Goal: Navigation & Orientation: Find specific page/section

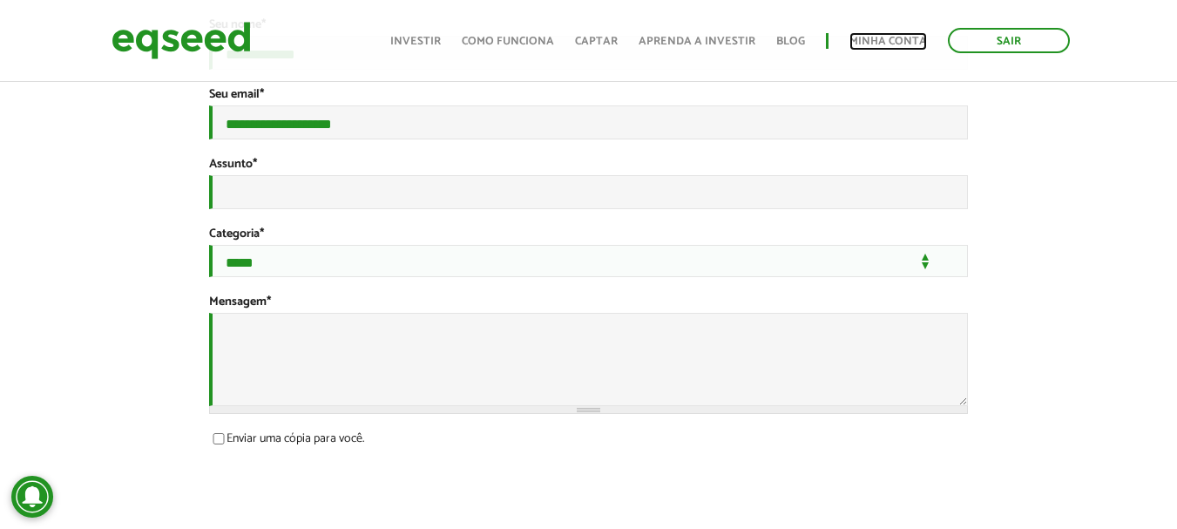
click at [879, 38] on link "Minha conta" at bounding box center [889, 41] width 78 height 11
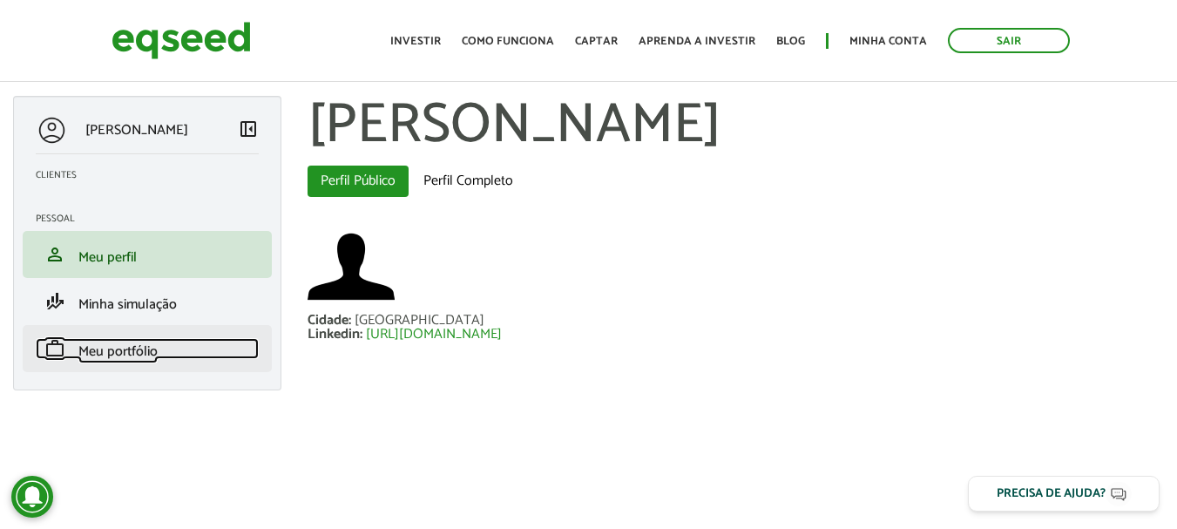
click at [114, 342] on span "Meu portfólio" at bounding box center [117, 352] width 79 height 24
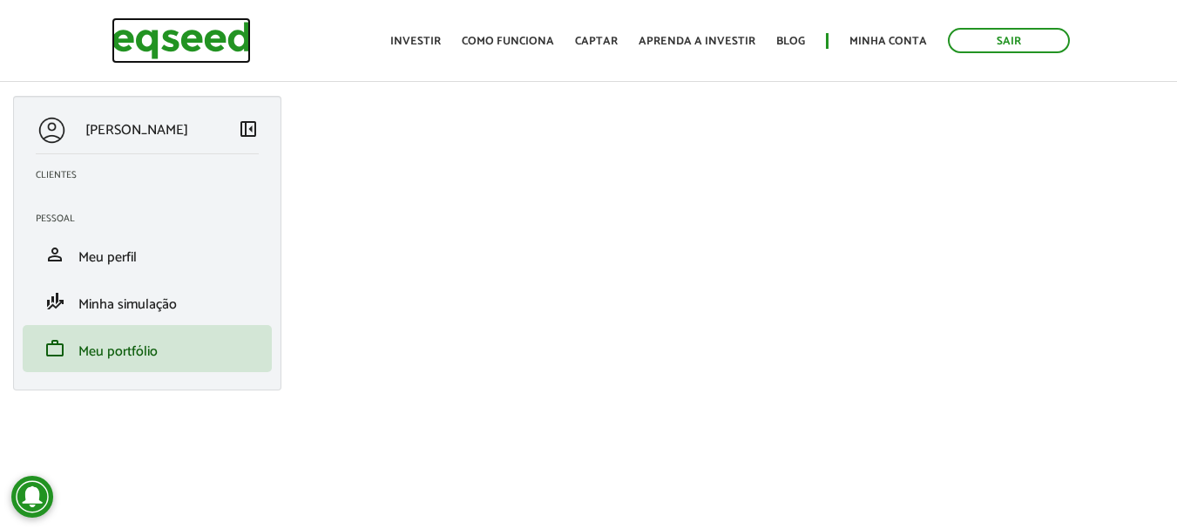
click at [205, 37] on img at bounding box center [181, 40] width 139 height 46
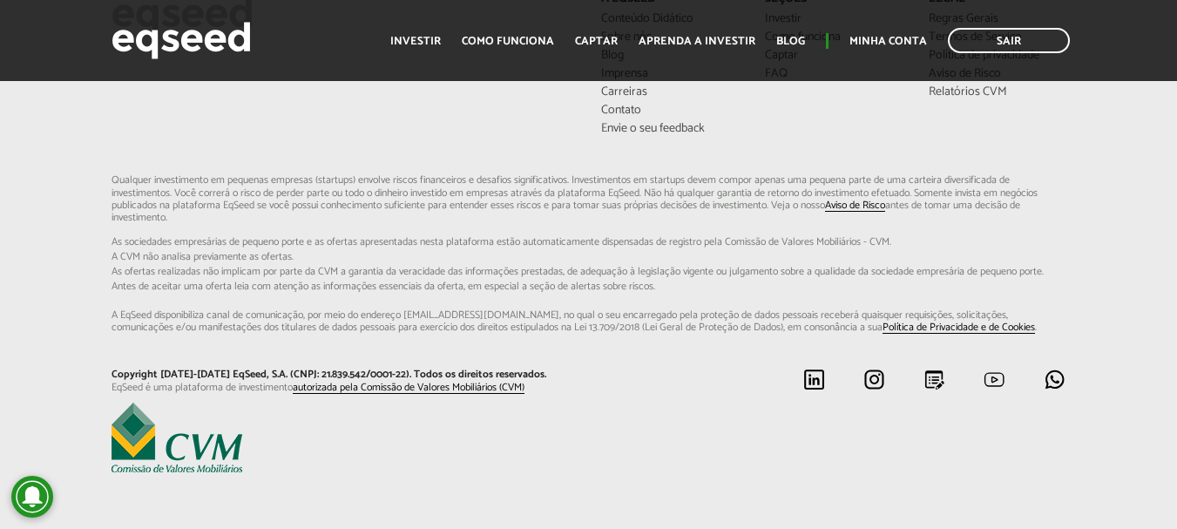
scroll to position [4565, 0]
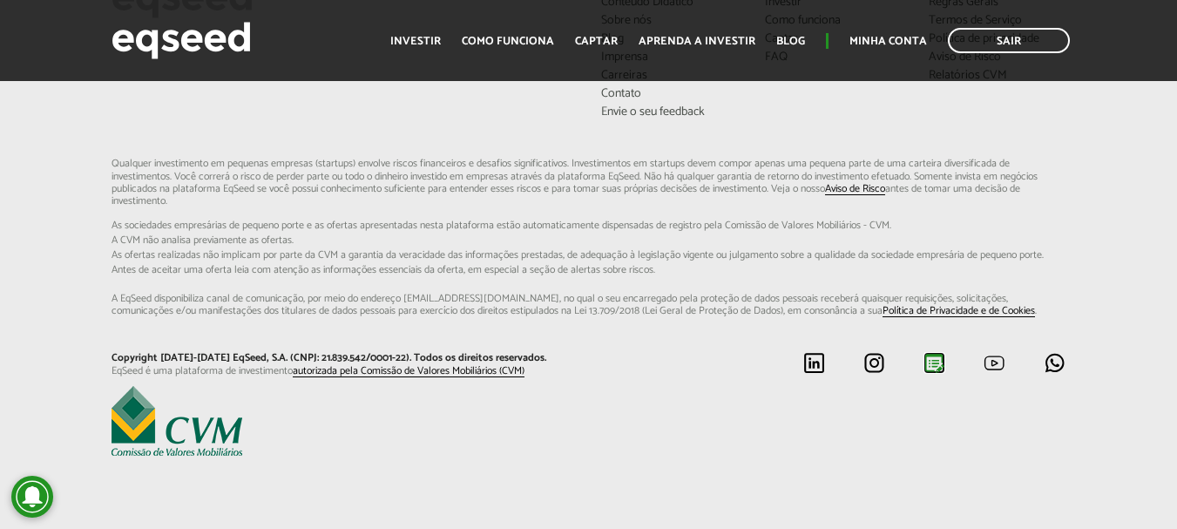
click at [929, 360] on img at bounding box center [935, 363] width 22 height 22
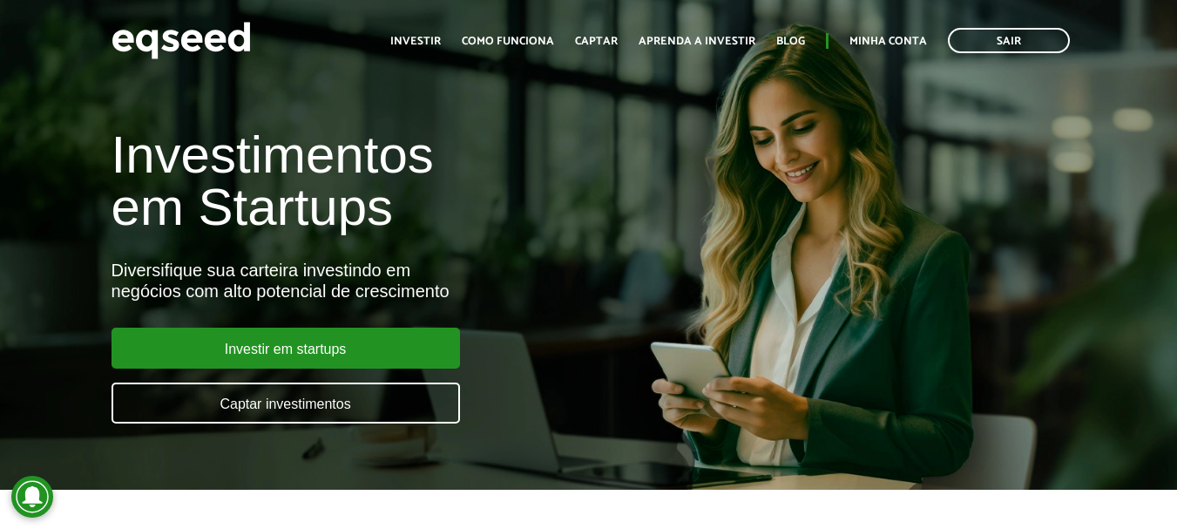
scroll to position [0, 0]
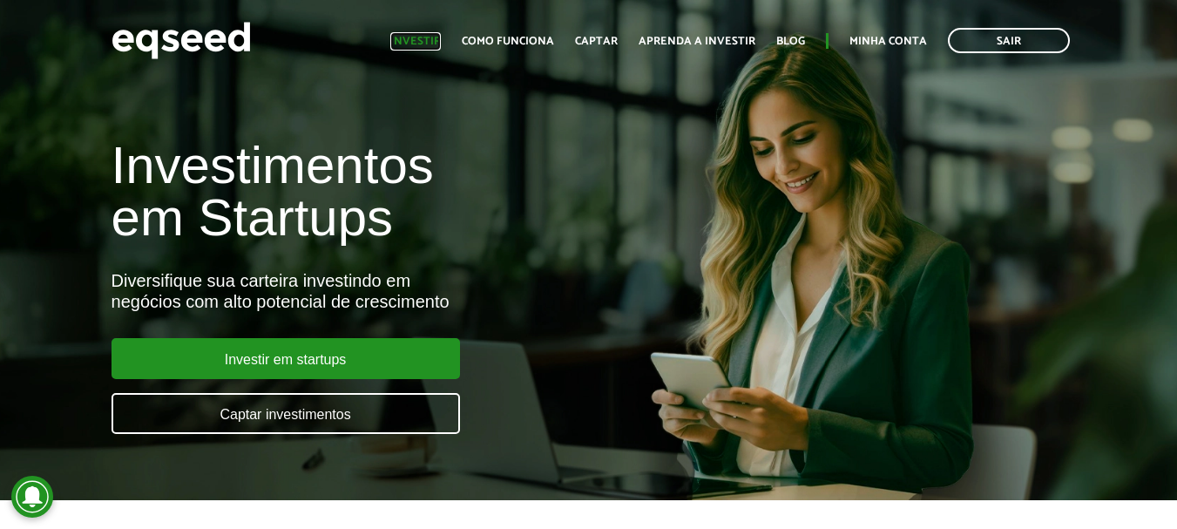
click at [432, 37] on link "Investir" at bounding box center [415, 41] width 51 height 11
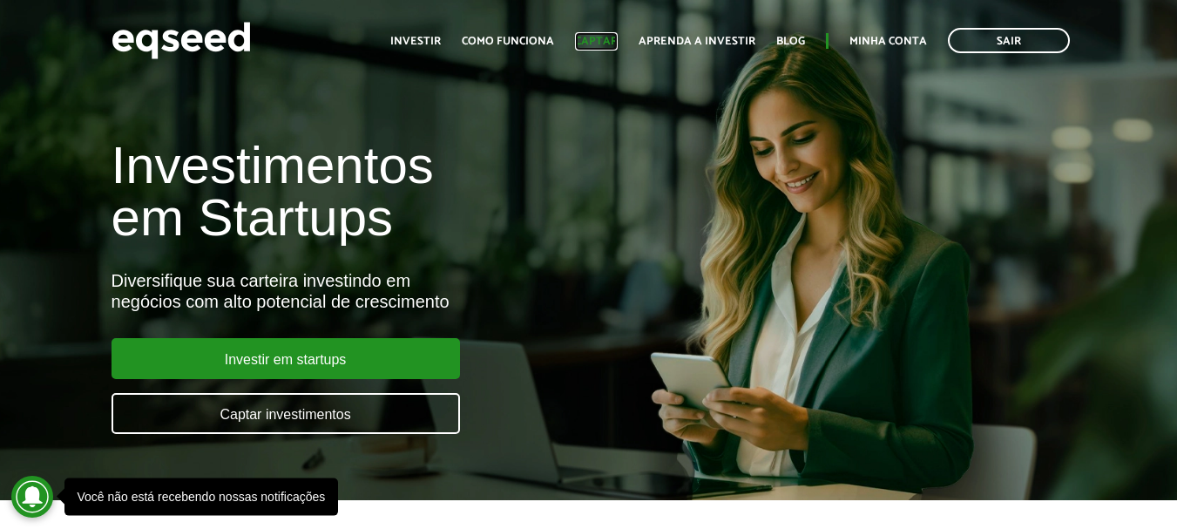
click at [603, 37] on link "Captar" at bounding box center [596, 41] width 43 height 11
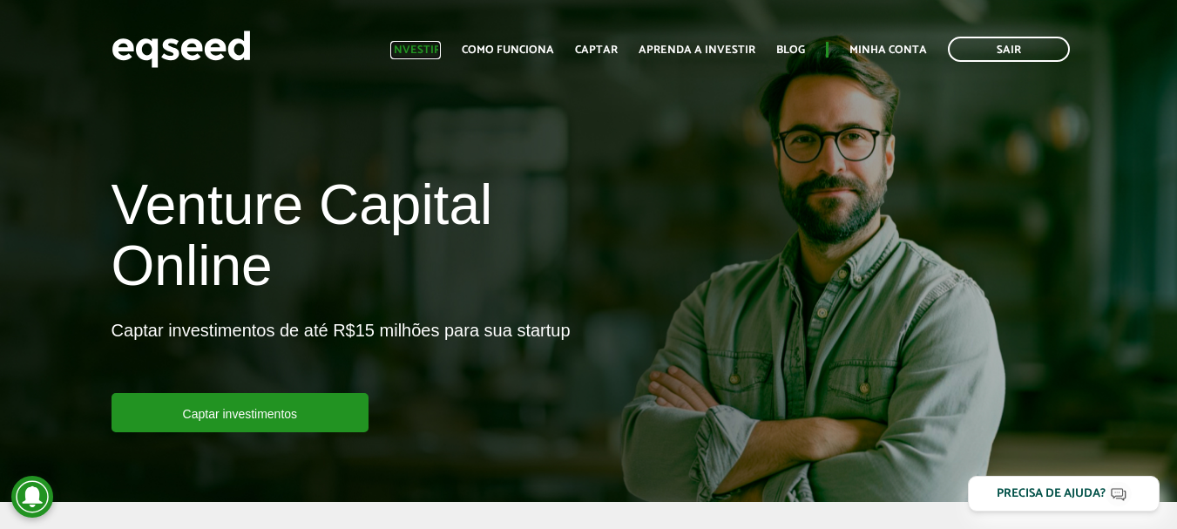
click at [417, 44] on link "Investir" at bounding box center [415, 49] width 51 height 11
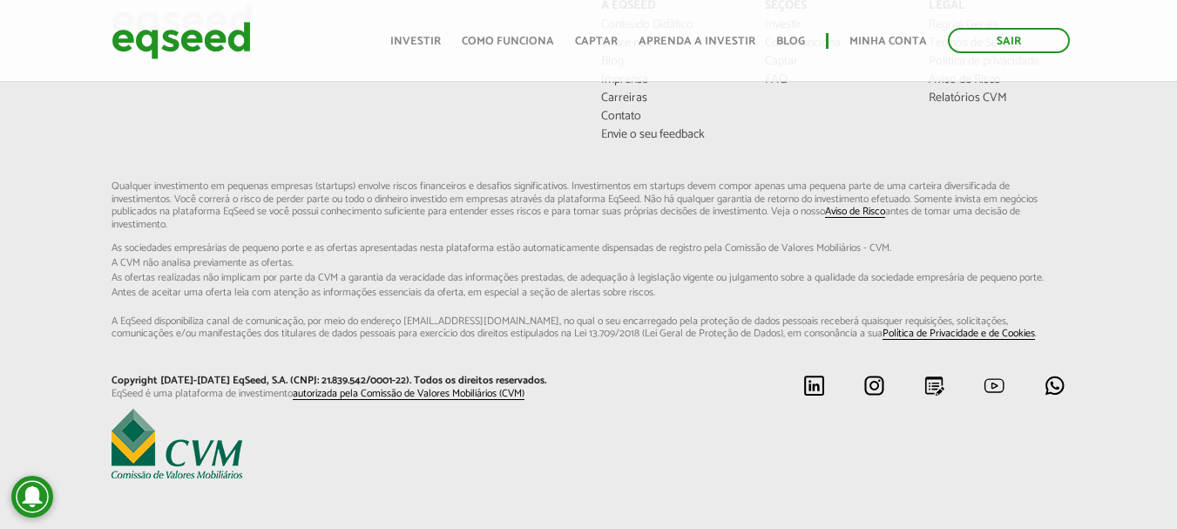
scroll to position [1372, 0]
